Goal: Information Seeking & Learning: Learn about a topic

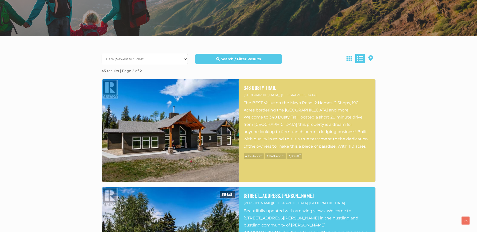
click at [180, 124] on img at bounding box center [170, 130] width 137 height 103
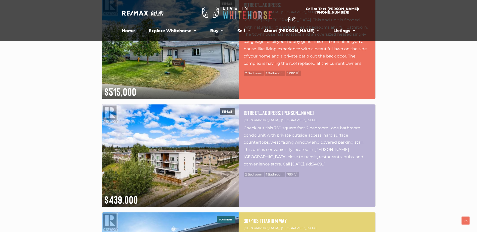
scroll to position [830, 0]
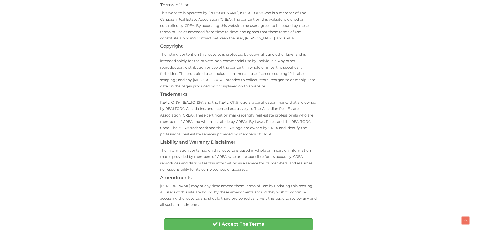
scroll to position [151, 0]
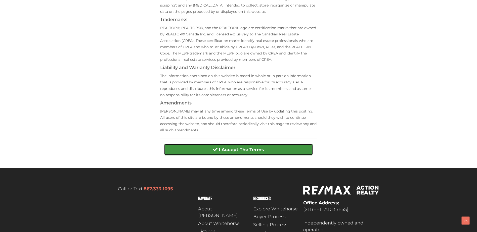
click at [242, 147] on strong "I Accept The Terms" at bounding box center [241, 150] width 45 height 6
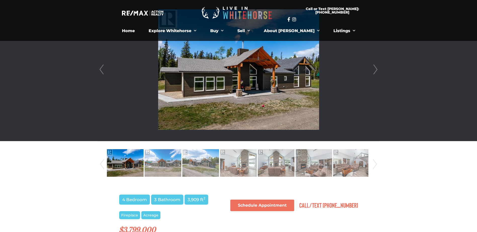
scroll to position [151, 0]
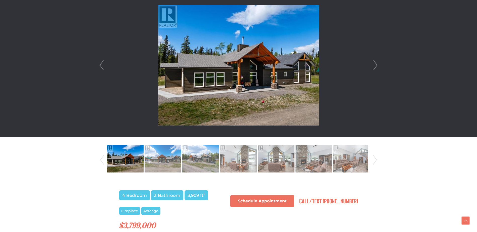
click at [233, 63] on img at bounding box center [238, 65] width 161 height 121
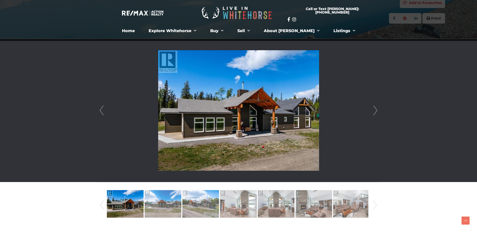
scroll to position [101, 0]
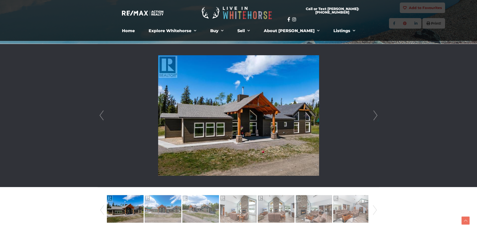
click at [377, 116] on link "Next" at bounding box center [376, 115] width 8 height 143
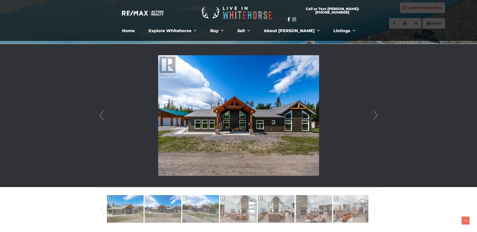
click at [377, 116] on link "Next" at bounding box center [376, 115] width 8 height 143
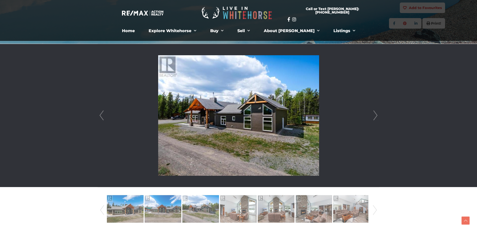
click at [376, 116] on link "Next" at bounding box center [376, 115] width 8 height 143
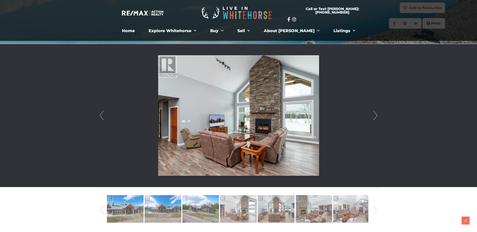
click at [376, 115] on link "Next" at bounding box center [376, 115] width 8 height 143
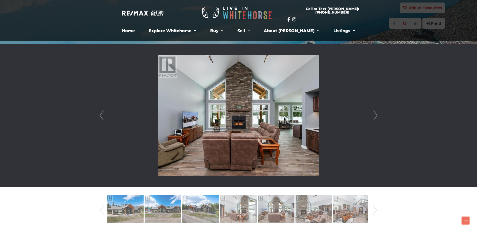
click at [376, 115] on link "Next" at bounding box center [376, 115] width 8 height 143
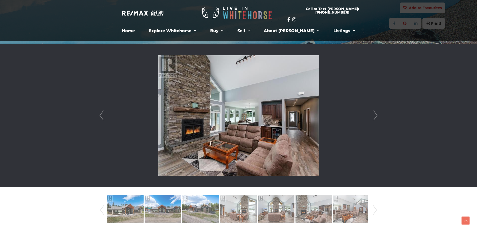
click at [376, 115] on link "Next" at bounding box center [376, 115] width 8 height 143
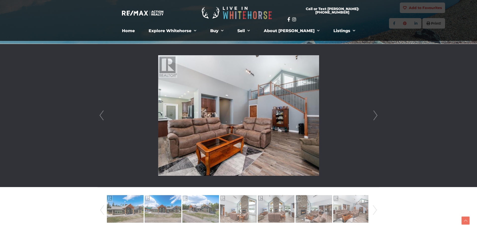
click at [376, 115] on link "Next" at bounding box center [376, 115] width 8 height 143
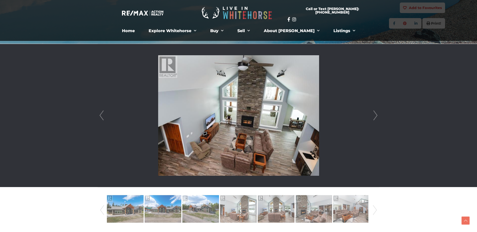
click at [376, 115] on link "Next" at bounding box center [376, 115] width 8 height 143
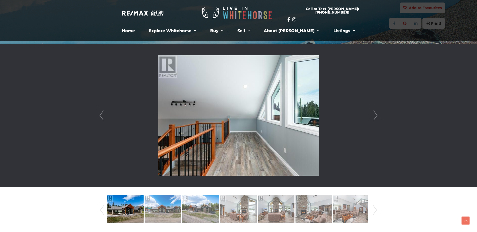
click at [376, 115] on link "Next" at bounding box center [376, 115] width 8 height 143
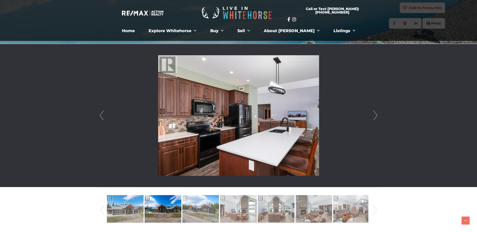
click at [376, 115] on link "Next" at bounding box center [376, 115] width 8 height 143
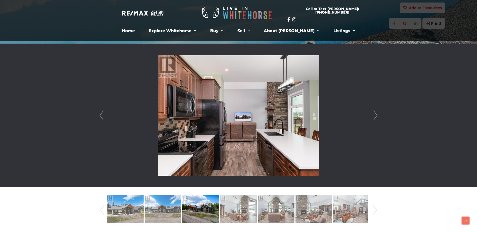
click at [376, 115] on link "Next" at bounding box center [376, 115] width 8 height 143
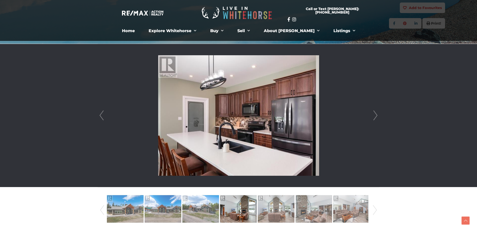
click at [376, 115] on link "Next" at bounding box center [376, 115] width 8 height 143
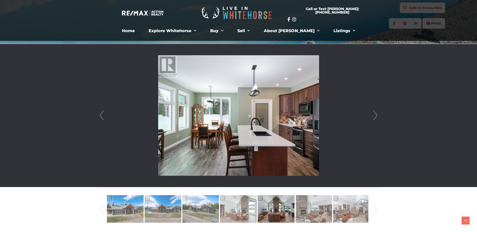
click at [376, 115] on link "Next" at bounding box center [376, 115] width 8 height 143
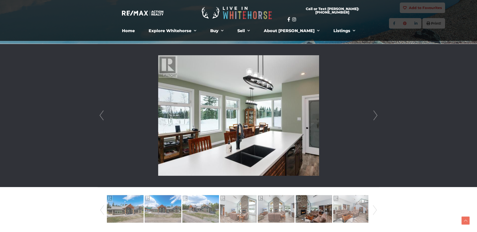
click at [376, 115] on link "Next" at bounding box center [376, 115] width 8 height 143
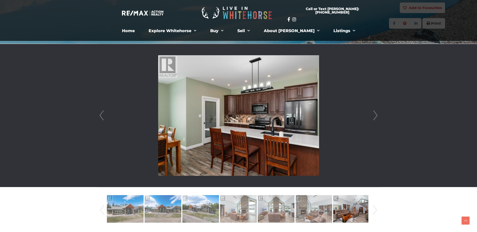
click at [376, 115] on link "Next" at bounding box center [376, 115] width 8 height 143
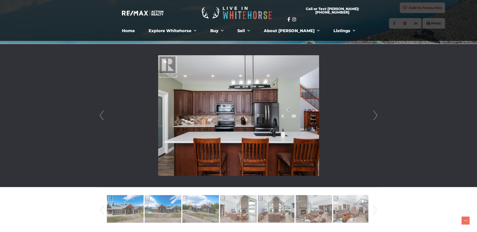
click at [376, 115] on link "Next" at bounding box center [376, 115] width 8 height 143
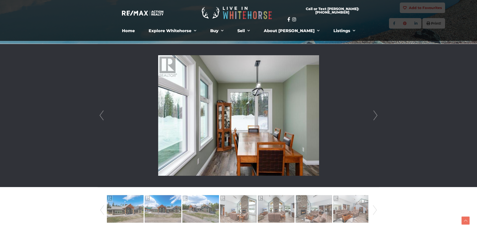
click at [376, 115] on link "Next" at bounding box center [376, 115] width 8 height 143
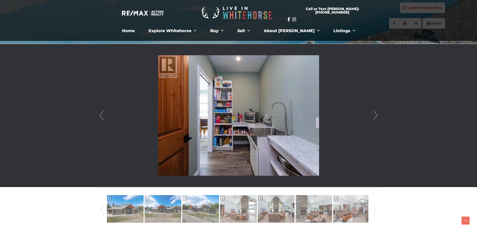
click at [376, 115] on link "Next" at bounding box center [376, 115] width 8 height 143
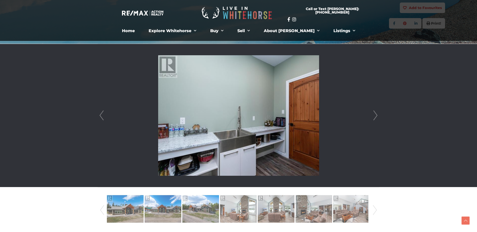
click at [376, 115] on link "Next" at bounding box center [376, 115] width 8 height 143
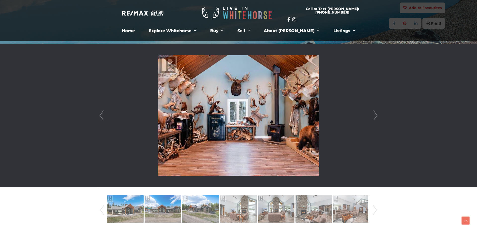
click at [376, 115] on link "Next" at bounding box center [376, 115] width 8 height 143
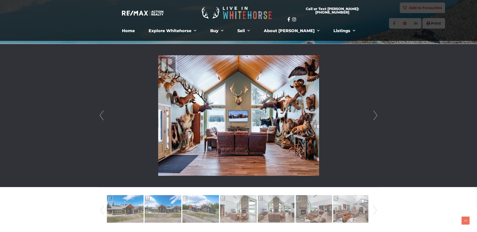
click at [376, 115] on link "Next" at bounding box center [376, 115] width 8 height 143
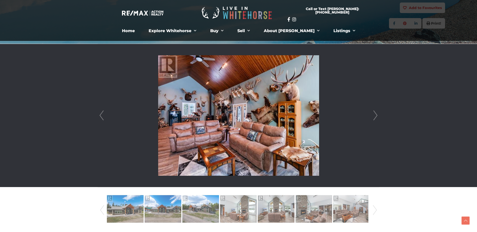
click at [376, 115] on link "Next" at bounding box center [376, 115] width 8 height 143
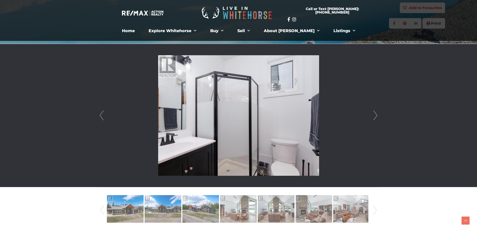
click at [376, 115] on link "Next" at bounding box center [376, 115] width 8 height 143
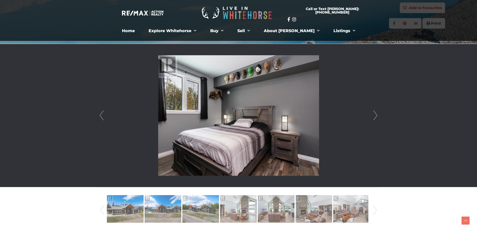
click at [376, 115] on link "Next" at bounding box center [376, 115] width 8 height 143
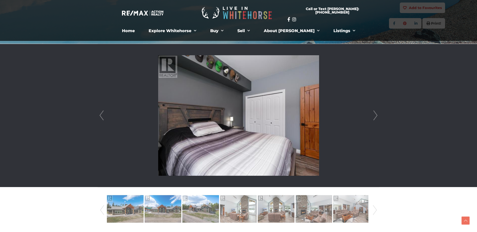
click at [376, 115] on link "Next" at bounding box center [376, 115] width 8 height 143
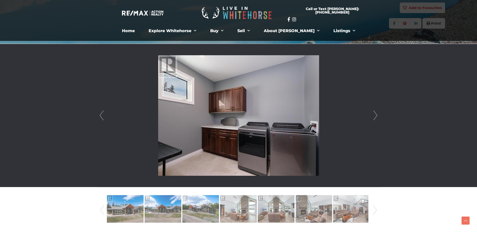
click at [376, 115] on link "Next" at bounding box center [376, 115] width 8 height 143
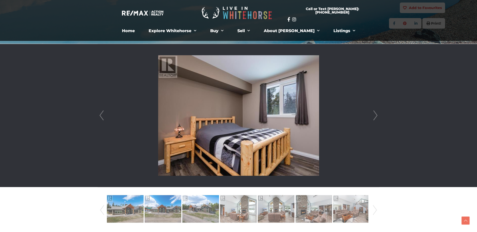
click at [376, 115] on link "Next" at bounding box center [376, 115] width 8 height 143
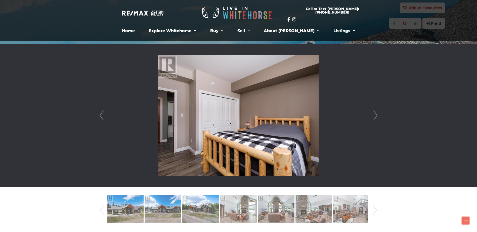
click at [376, 115] on link "Next" at bounding box center [376, 115] width 8 height 143
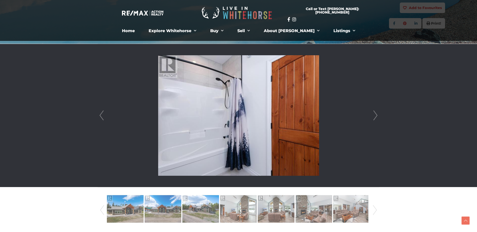
click at [376, 115] on link "Next" at bounding box center [376, 115] width 8 height 143
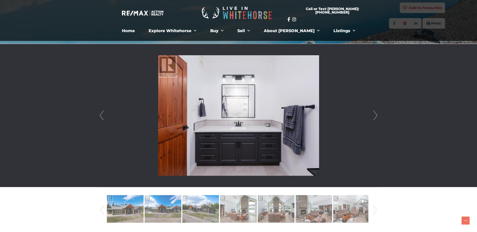
click at [376, 115] on link "Next" at bounding box center [376, 115] width 8 height 143
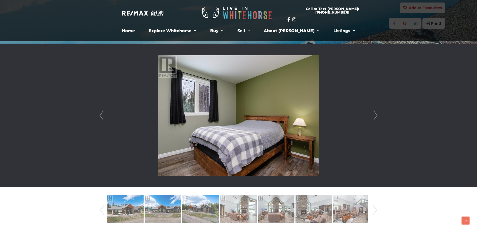
click at [376, 115] on link "Next" at bounding box center [376, 115] width 8 height 143
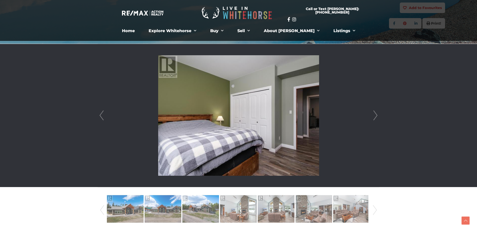
click at [376, 115] on link "Next" at bounding box center [376, 115] width 8 height 143
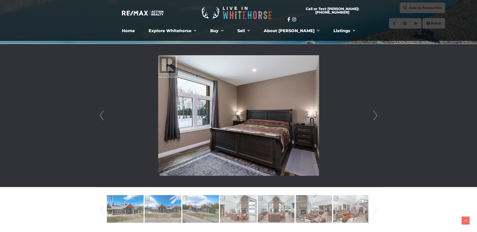
click at [376, 115] on link "Next" at bounding box center [376, 115] width 8 height 143
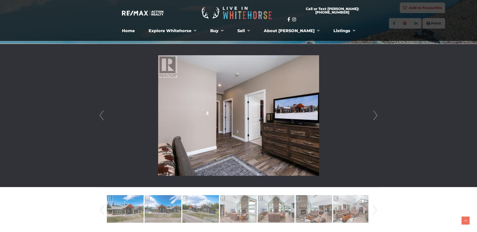
click at [376, 115] on link "Next" at bounding box center [376, 115] width 8 height 143
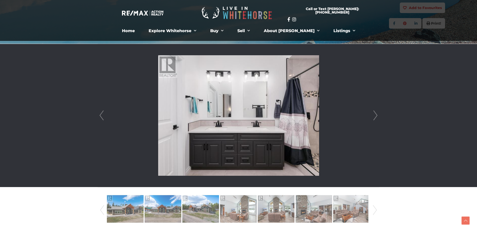
click at [376, 115] on link "Next" at bounding box center [376, 115] width 8 height 143
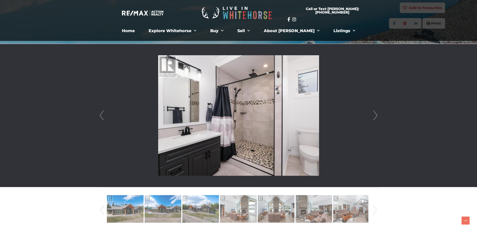
click at [376, 115] on link "Next" at bounding box center [376, 115] width 8 height 143
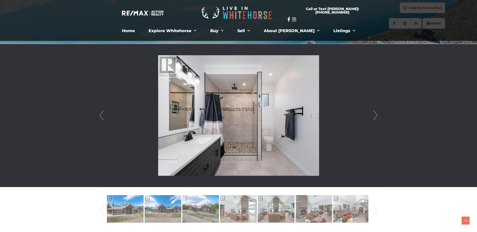
click at [376, 115] on link "Next" at bounding box center [376, 115] width 8 height 143
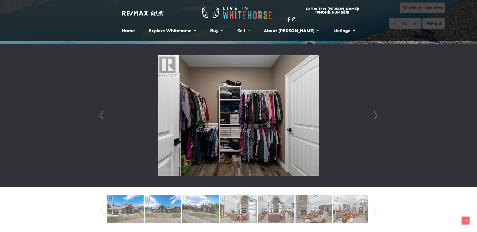
click at [376, 115] on link "Next" at bounding box center [376, 115] width 8 height 143
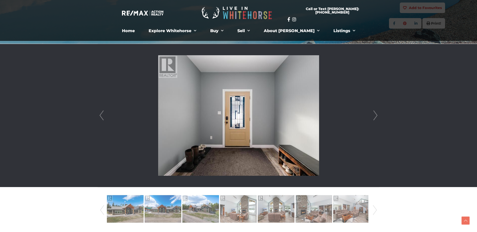
click at [376, 115] on link "Next" at bounding box center [376, 115] width 8 height 143
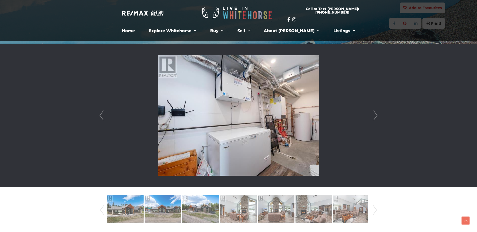
click at [376, 115] on link "Next" at bounding box center [376, 115] width 8 height 143
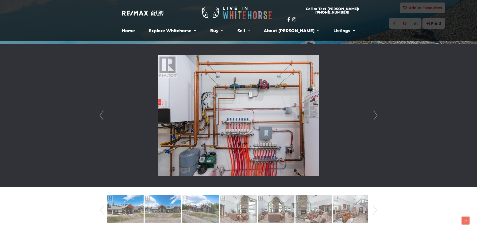
click at [376, 115] on link "Next" at bounding box center [376, 115] width 8 height 143
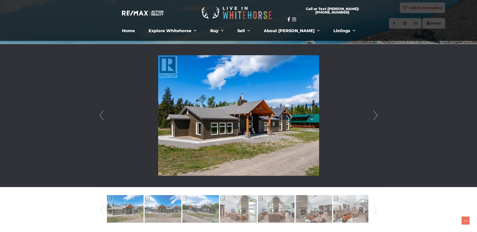
click at [376, 115] on link "Next" at bounding box center [376, 115] width 8 height 143
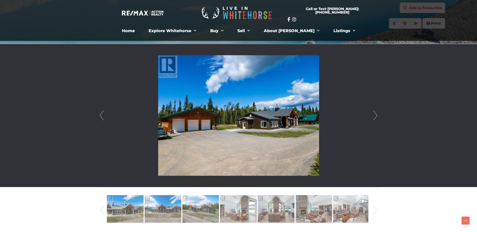
click at [376, 115] on link "Next" at bounding box center [376, 115] width 8 height 143
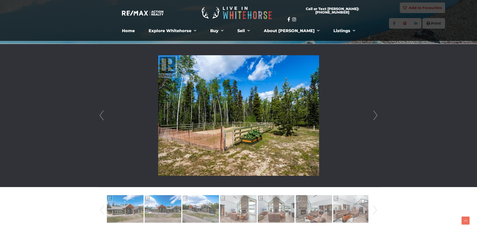
click at [376, 115] on link "Next" at bounding box center [376, 115] width 8 height 143
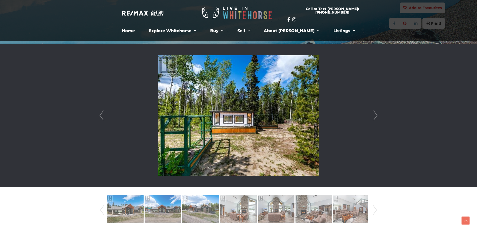
click at [376, 115] on link "Next" at bounding box center [376, 115] width 8 height 143
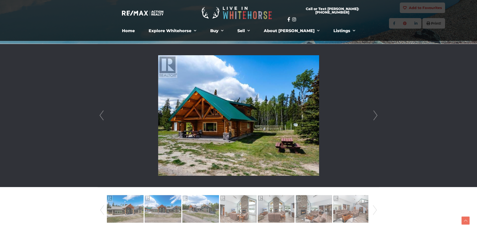
click at [374, 115] on link "Next" at bounding box center [376, 115] width 8 height 143
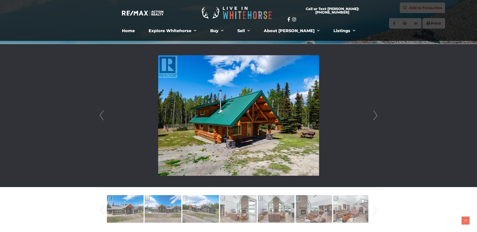
click at [374, 115] on link "Next" at bounding box center [376, 115] width 8 height 143
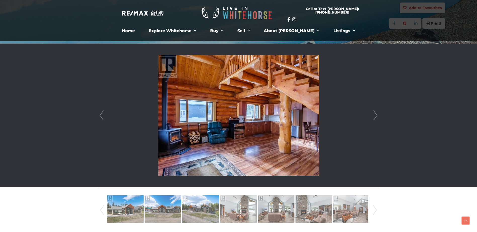
click at [374, 115] on link "Next" at bounding box center [376, 115] width 8 height 143
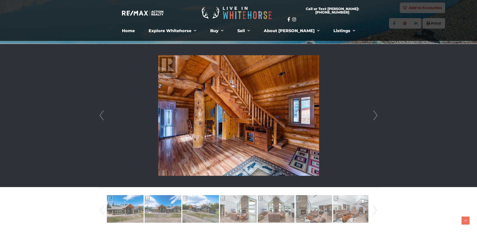
click at [375, 115] on link "Next" at bounding box center [376, 115] width 8 height 143
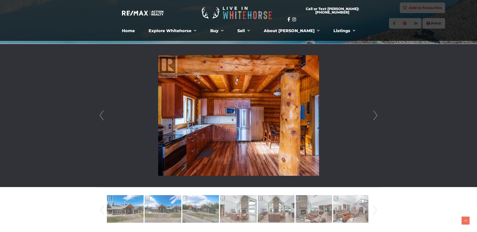
click at [375, 115] on link "Next" at bounding box center [376, 115] width 8 height 143
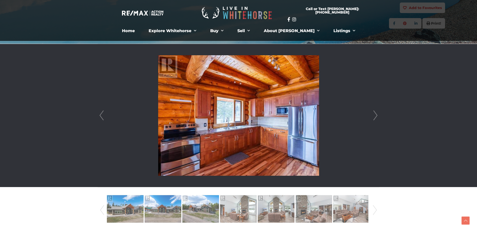
click at [375, 115] on link "Next" at bounding box center [376, 115] width 8 height 143
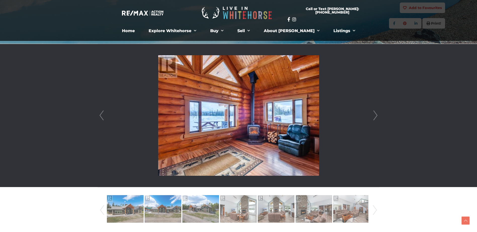
click at [375, 115] on link "Next" at bounding box center [376, 115] width 8 height 143
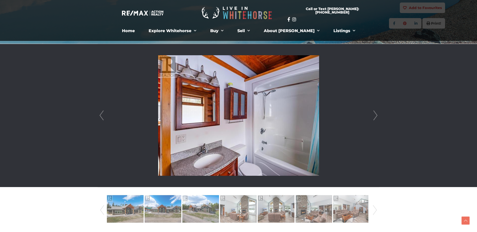
click at [375, 115] on link "Next" at bounding box center [376, 115] width 8 height 143
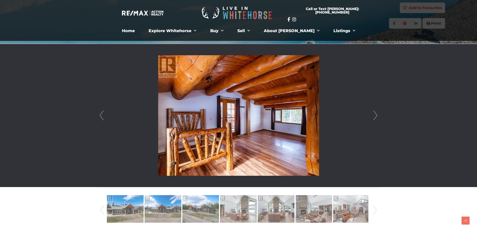
click at [375, 115] on link "Next" at bounding box center [376, 115] width 8 height 143
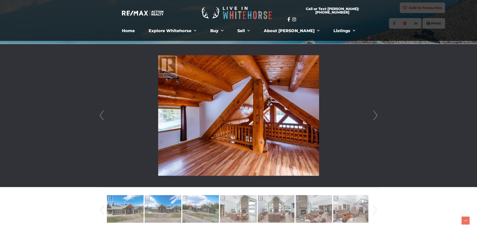
click at [375, 115] on link "Next" at bounding box center [376, 115] width 8 height 143
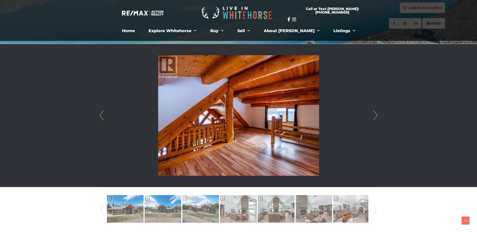
click at [375, 115] on link "Next" at bounding box center [376, 115] width 8 height 143
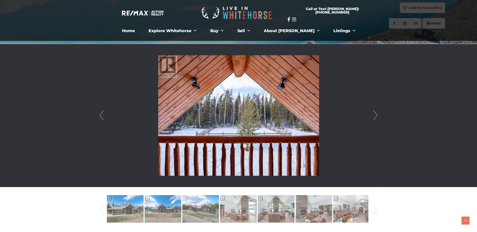
click at [375, 115] on link "Next" at bounding box center [376, 115] width 8 height 143
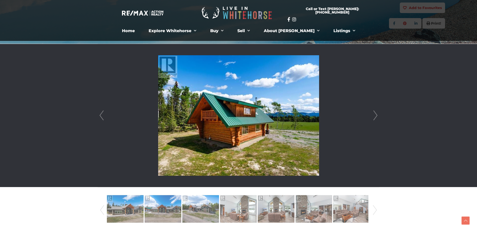
click at [375, 115] on link "Next" at bounding box center [376, 115] width 8 height 143
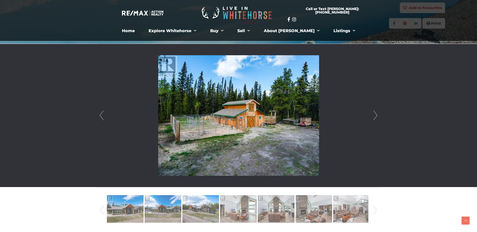
click at [375, 116] on link "Next" at bounding box center [376, 115] width 8 height 143
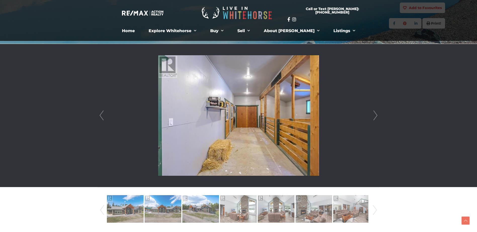
click at [375, 116] on link "Next" at bounding box center [376, 115] width 8 height 143
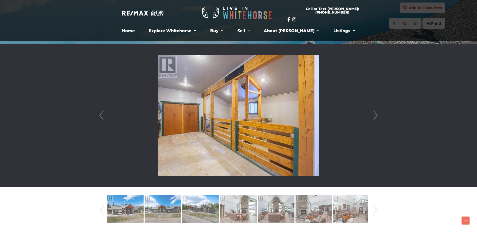
click at [375, 116] on link "Next" at bounding box center [376, 115] width 8 height 143
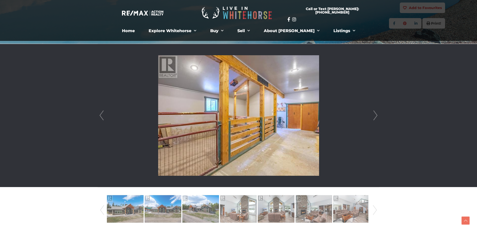
click at [375, 116] on link "Next" at bounding box center [376, 115] width 8 height 143
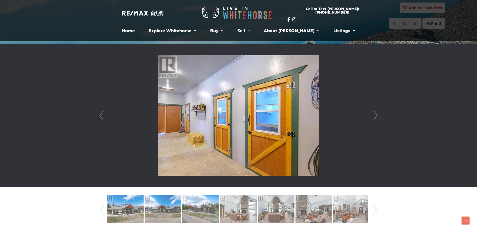
click at [375, 116] on link "Next" at bounding box center [376, 115] width 8 height 143
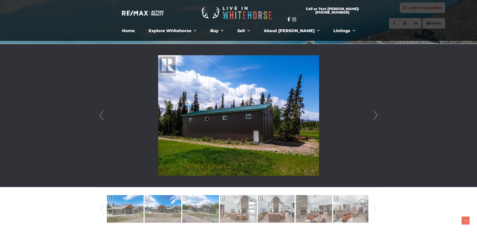
click at [375, 116] on link "Next" at bounding box center [376, 115] width 8 height 143
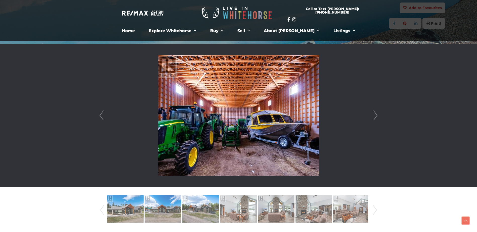
click at [375, 115] on link "Next" at bounding box center [376, 115] width 8 height 143
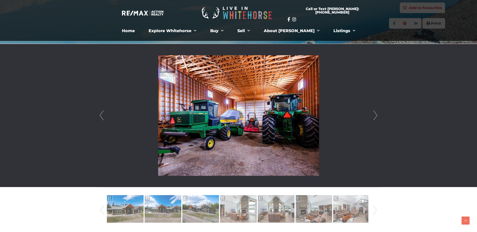
click at [375, 115] on link "Next" at bounding box center [376, 115] width 8 height 143
